Goal: Information Seeking & Learning: Find specific fact

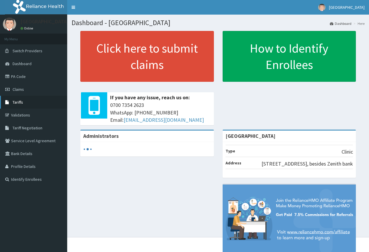
click at [16, 99] on link "Tariffs" at bounding box center [33, 102] width 67 height 13
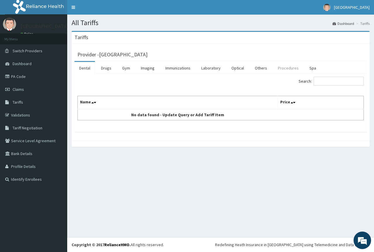
click at [281, 67] on link "Procedures" at bounding box center [288, 68] width 30 height 12
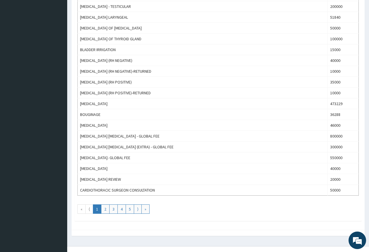
scroll to position [463, 0]
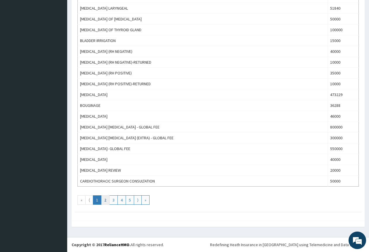
click at [105, 201] on link "2" at bounding box center [105, 199] width 8 height 9
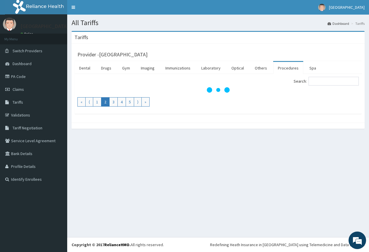
scroll to position [0, 0]
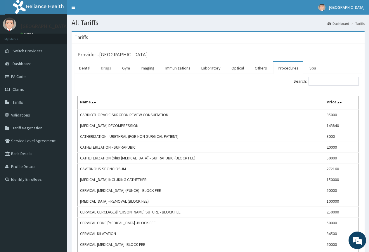
click at [104, 70] on link "Drugs" at bounding box center [106, 68] width 20 height 12
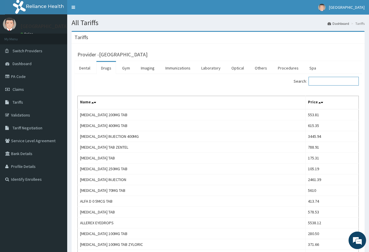
click at [320, 81] on input "Search:" at bounding box center [333, 81] width 50 height 9
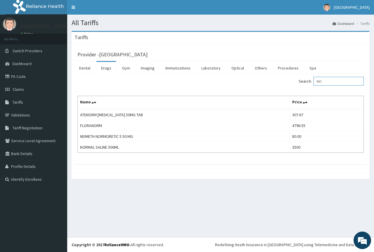
type input "N"
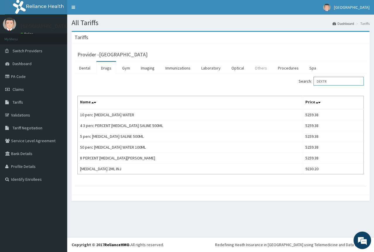
type input "DEXTR"
click at [259, 68] on link "Others" at bounding box center [261, 68] width 22 height 12
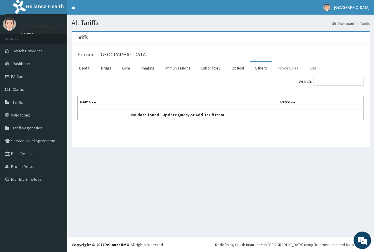
click at [283, 68] on link "Procedures" at bounding box center [288, 68] width 30 height 12
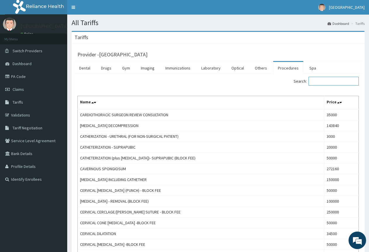
click at [318, 81] on input "Search:" at bounding box center [333, 81] width 50 height 9
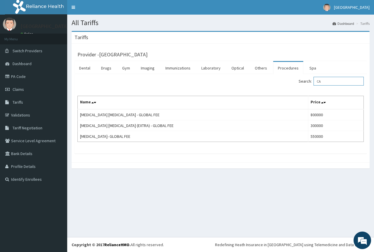
type input "C"
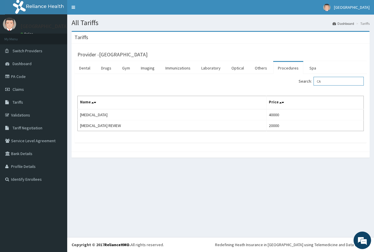
type input "C"
type input "G"
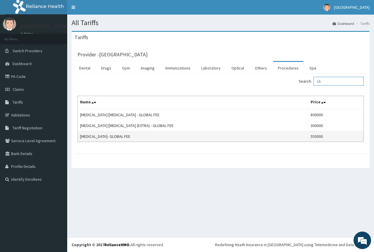
type input "C"
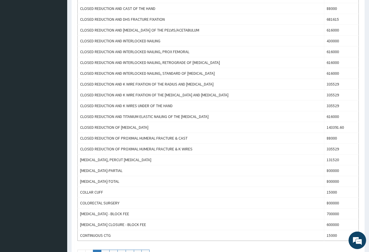
scroll to position [438, 0]
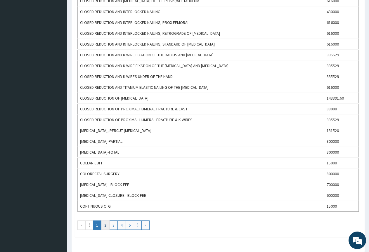
click at [105, 224] on link "2" at bounding box center [105, 224] width 8 height 9
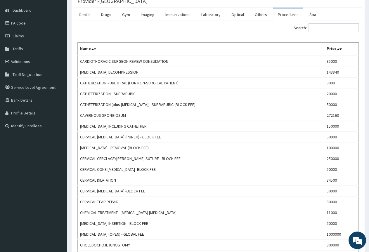
scroll to position [0, 0]
